Goal: Task Accomplishment & Management: Use online tool/utility

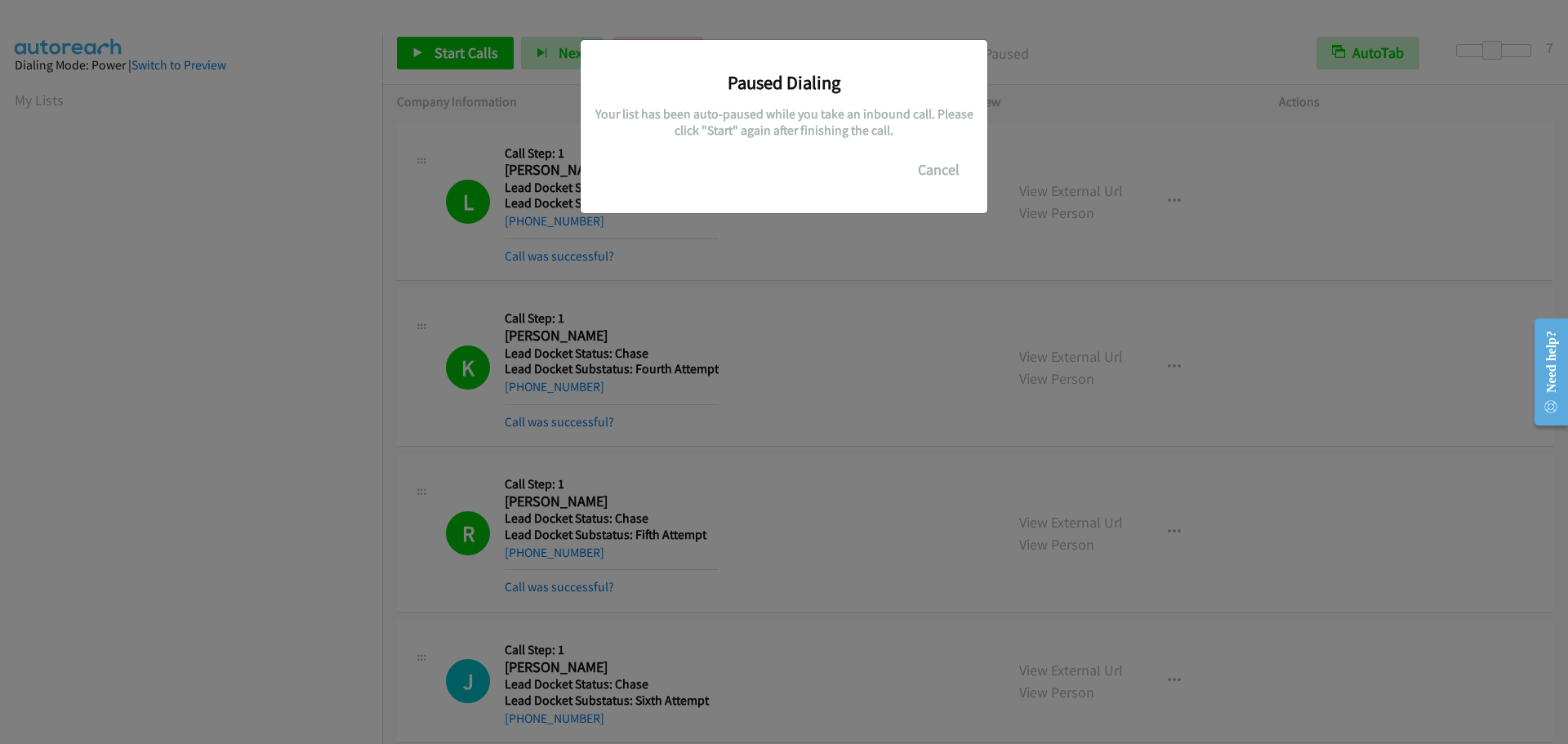
scroll to position [173, 0]
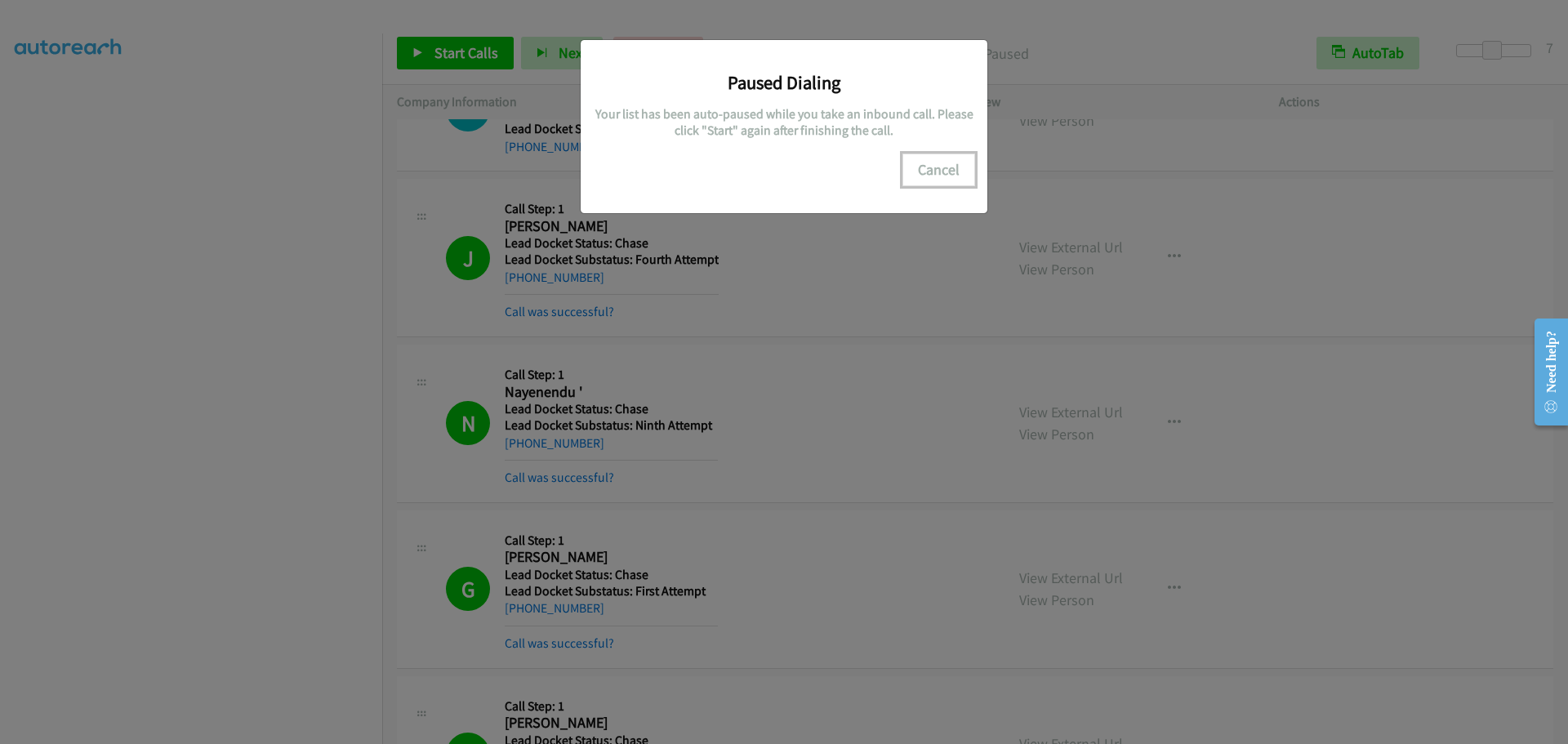
click at [934, 168] on button "Cancel" at bounding box center [939, 169] width 73 height 33
click at [937, 164] on button "Cancel" at bounding box center [939, 169] width 73 height 33
click at [969, 383] on div "Paused Dialing Your list has been auto-paused while you take an inbound call. P…" at bounding box center [784, 379] width 1568 height 729
click at [929, 173] on button "Cancel" at bounding box center [939, 169] width 73 height 33
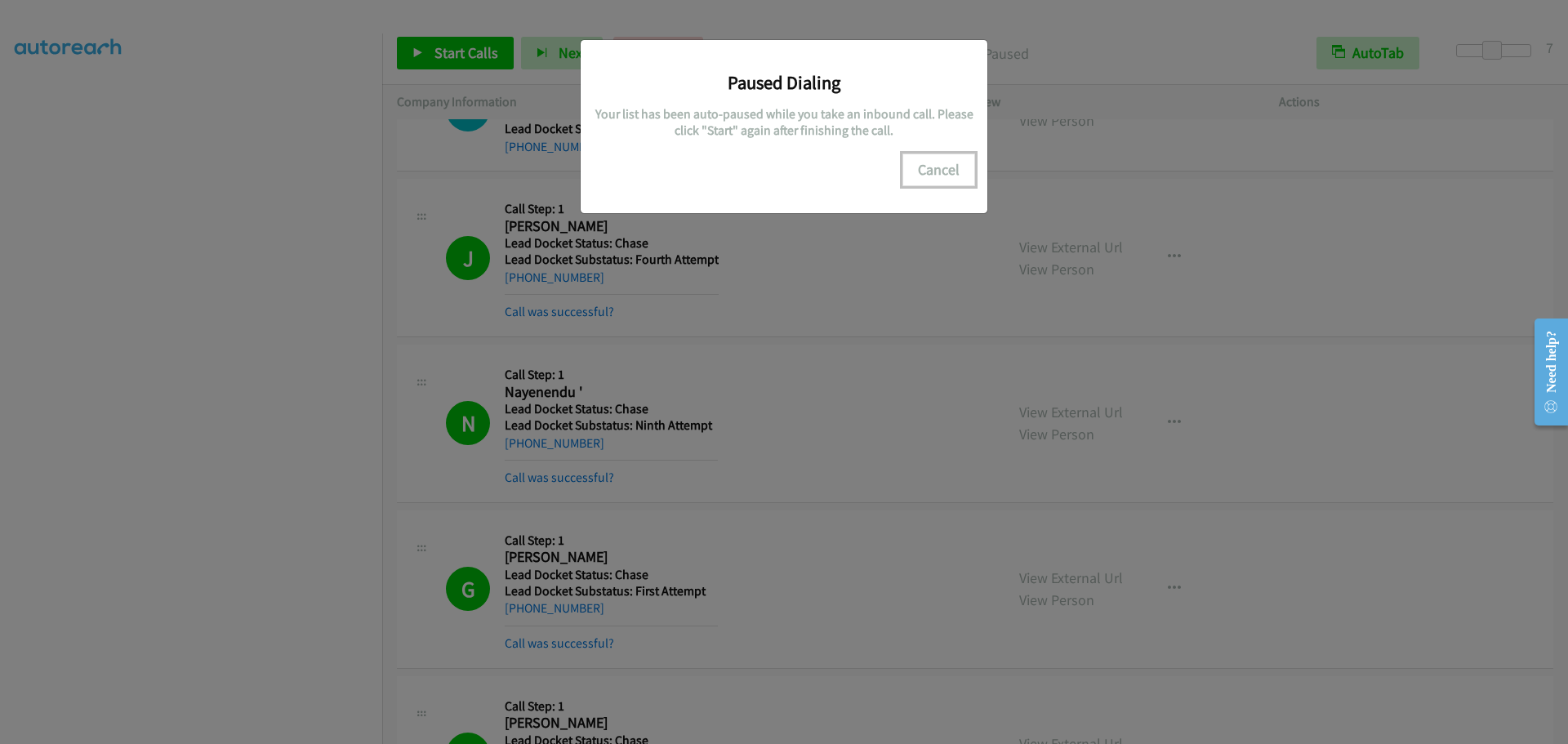
click at [929, 173] on button "Cancel" at bounding box center [939, 169] width 73 height 33
click at [418, 69] on div "Paused Dialing Your list has been auto-paused while you take an inbound call. P…" at bounding box center [784, 379] width 1568 height 729
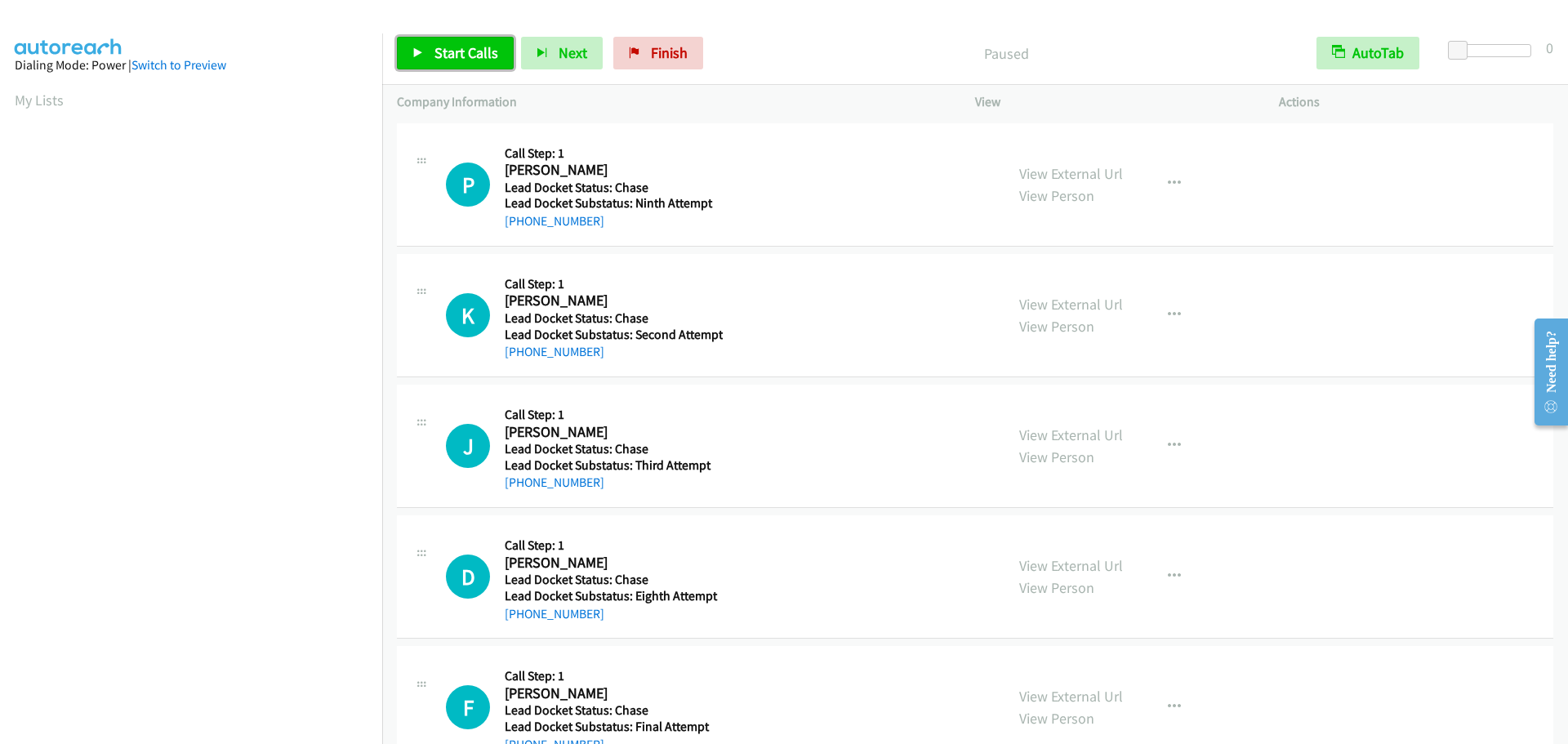
click at [418, 54] on icon at bounding box center [417, 53] width 12 height 12
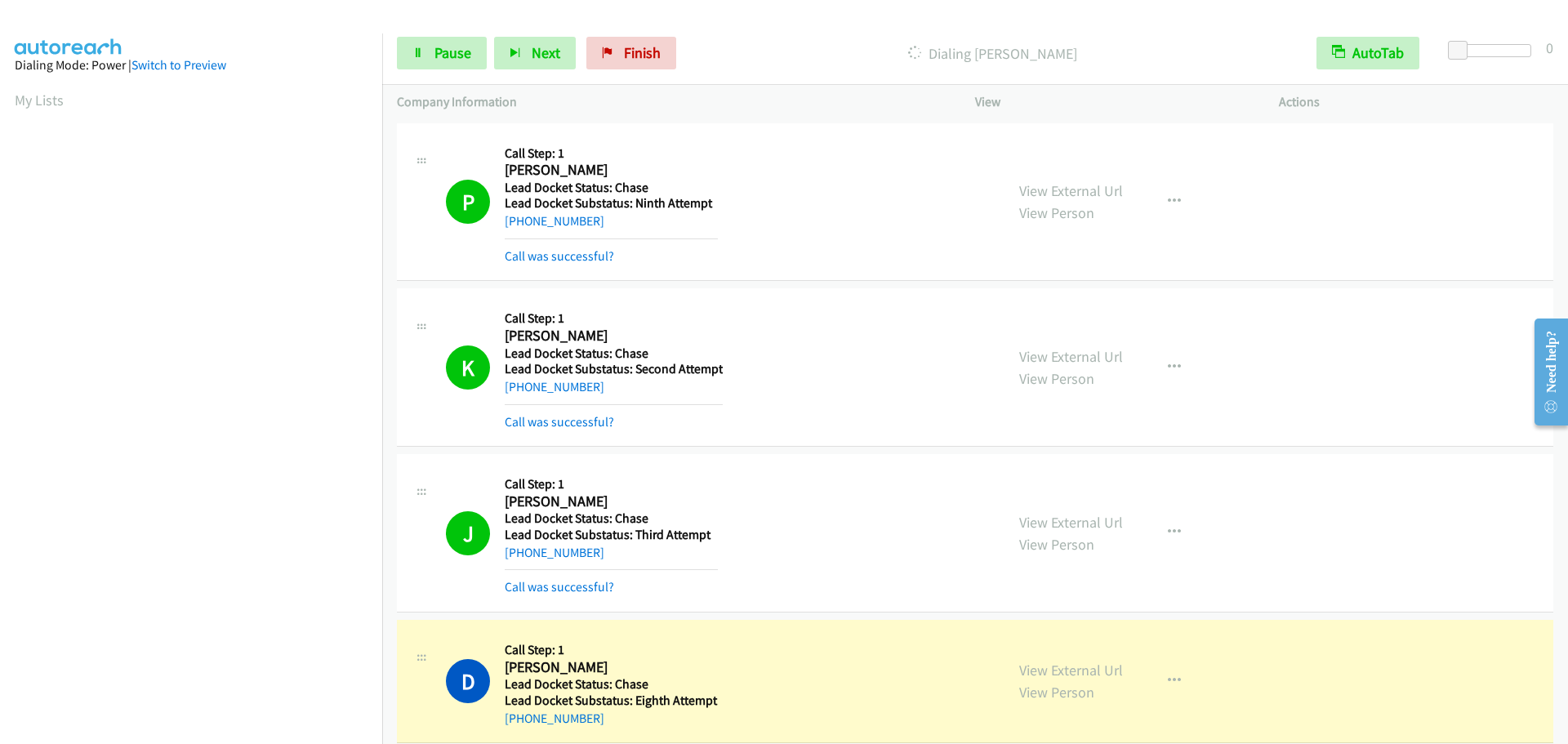
scroll to position [173, 0]
click at [415, 48] on icon at bounding box center [417, 53] width 12 height 12
